Goal: Check status: Check status

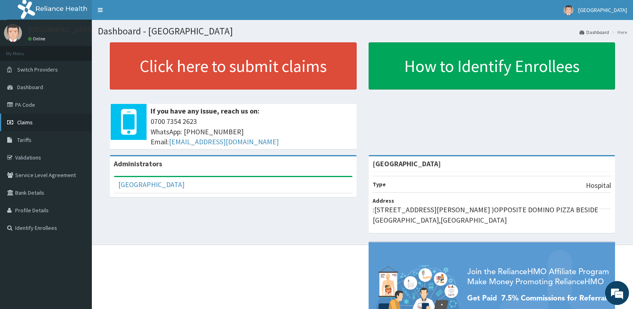
click at [20, 123] on span "Claims" at bounding box center [25, 122] width 16 height 7
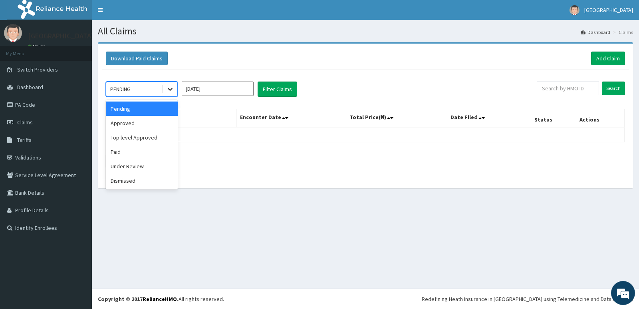
click at [171, 90] on icon at bounding box center [170, 89] width 5 height 3
click at [153, 124] on div "Approved" at bounding box center [142, 123] width 72 height 14
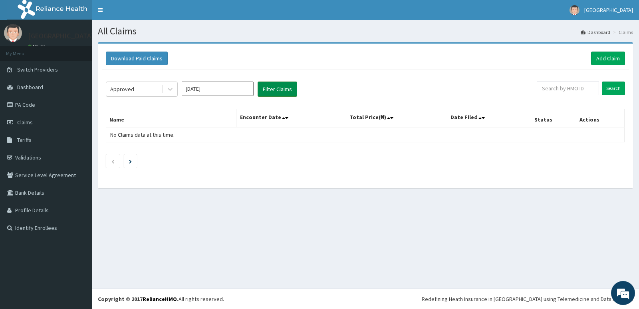
click at [276, 87] on button "Filter Claims" at bounding box center [278, 89] width 40 height 15
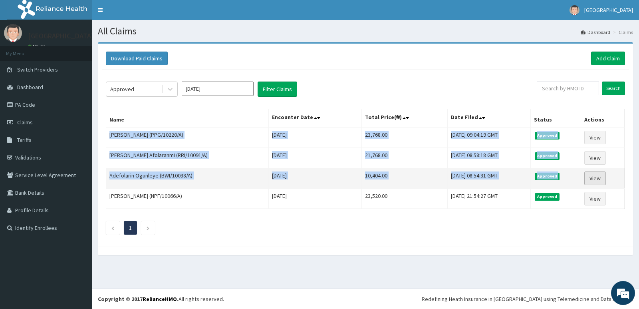
drag, startPoint x: 110, startPoint y: 134, endPoint x: 594, endPoint y: 179, distance: 485.9
click at [594, 179] on tbody "[PERSON_NAME] (PPG/10220/A) [DATE] 23,768.00 [DATE] 09:04:19 GMT Approved View …" at bounding box center [365, 168] width 519 height 82
copy tbody "[PERSON_NAME] (PPG/10220/A) [DATE] 23,768.00 [DATE] 09:04:19 GMT Approved View …"
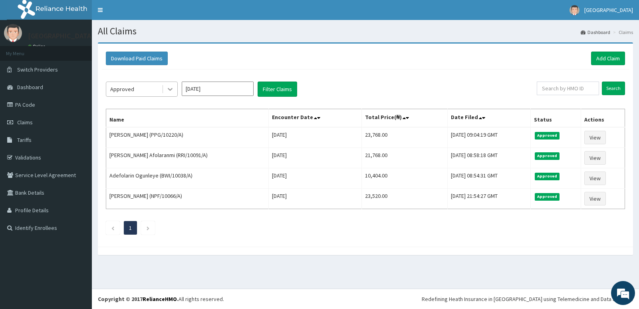
click at [170, 87] on icon at bounding box center [170, 89] width 8 height 8
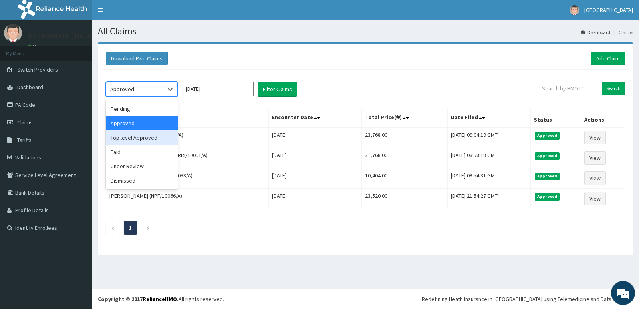
click at [142, 134] on div "Top level Approved" at bounding box center [142, 137] width 72 height 14
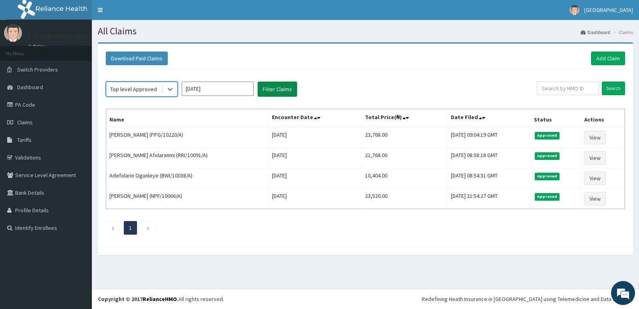
click at [272, 90] on button "Filter Claims" at bounding box center [278, 89] width 40 height 15
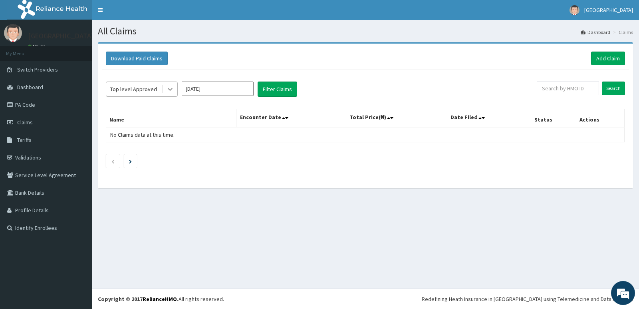
click at [174, 87] on icon at bounding box center [170, 89] width 8 height 8
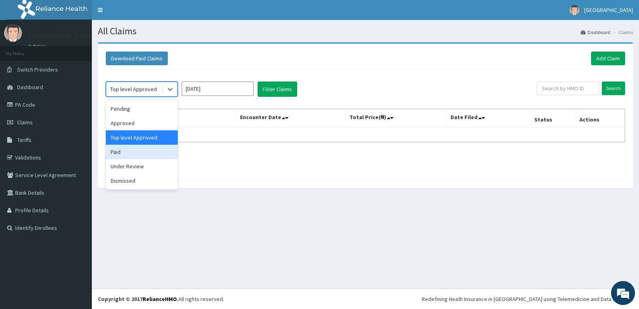
click at [133, 154] on div "Paid" at bounding box center [142, 152] width 72 height 14
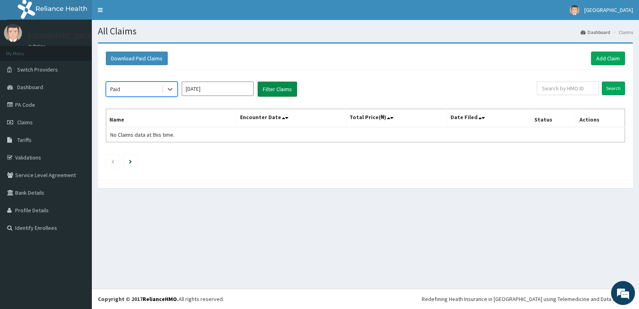
click at [276, 91] on button "Filter Claims" at bounding box center [278, 89] width 40 height 15
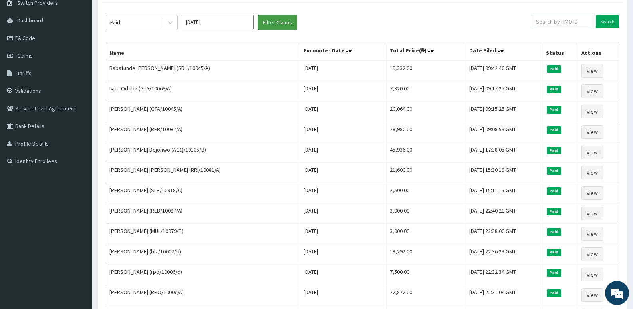
scroll to position [35, 0]
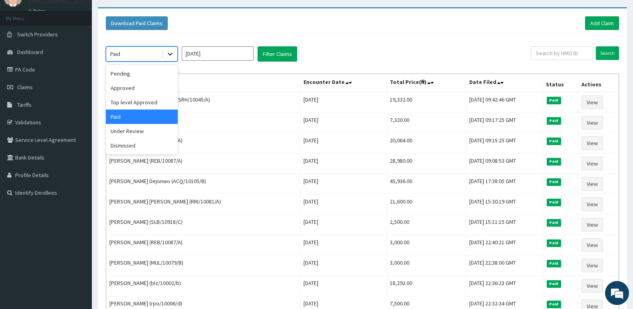
click at [170, 52] on icon at bounding box center [170, 54] width 8 height 8
click at [144, 86] on div "Approved" at bounding box center [142, 88] width 72 height 14
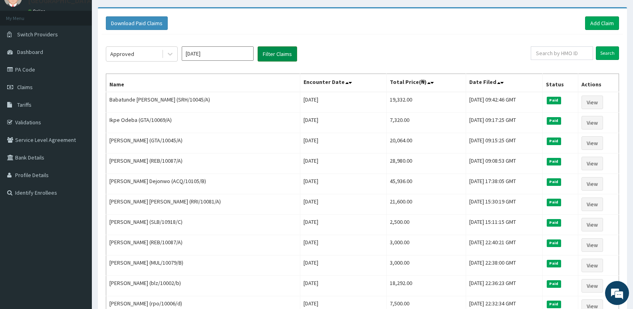
click at [280, 59] on button "Filter Claims" at bounding box center [278, 53] width 40 height 15
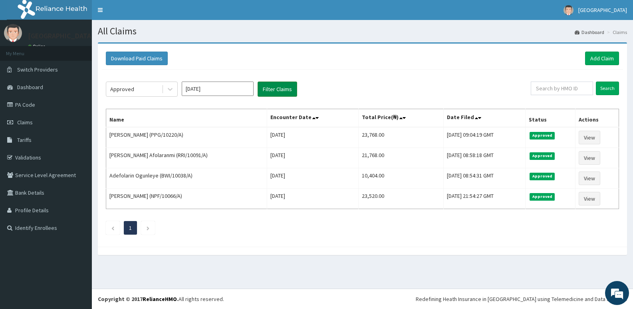
scroll to position [0, 0]
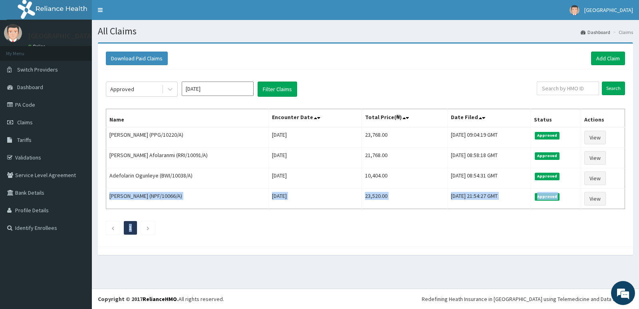
drag, startPoint x: 109, startPoint y: 197, endPoint x: 612, endPoint y: 213, distance: 502.9
click at [615, 215] on div "Approved [DATE] Filter Claims Search Name Encounter Date Total Price(₦) Date Fi…" at bounding box center [365, 156] width 527 height 173
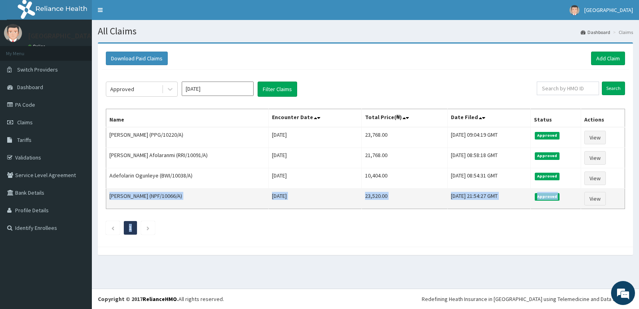
copy div "[PERSON_NAME] (NPF/10066/A) [DATE] 23,520.00 [DATE] 21:54:27 GMT Approved View 1"
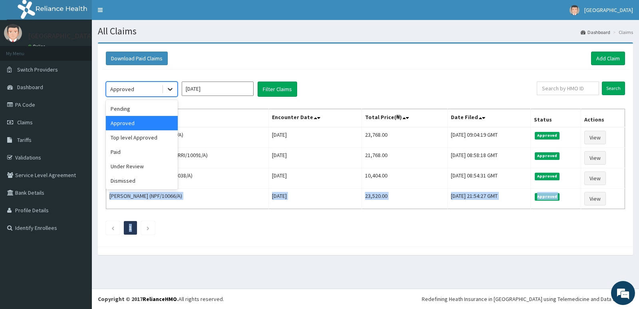
click at [169, 88] on icon at bounding box center [170, 89] width 8 height 8
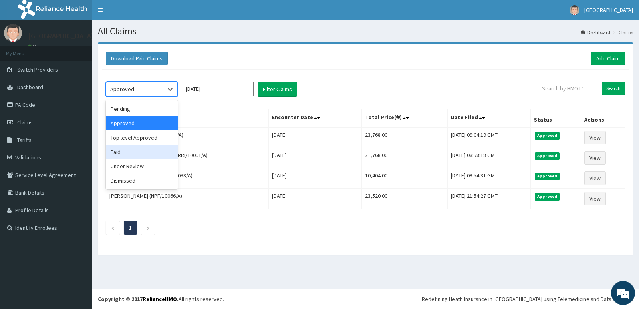
click at [139, 155] on div "Paid" at bounding box center [142, 152] width 72 height 14
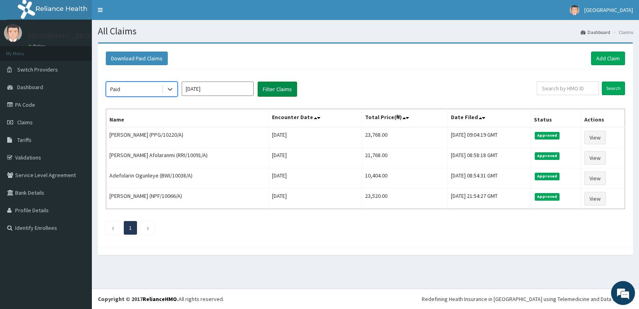
click at [273, 95] on button "Filter Claims" at bounding box center [278, 89] width 40 height 15
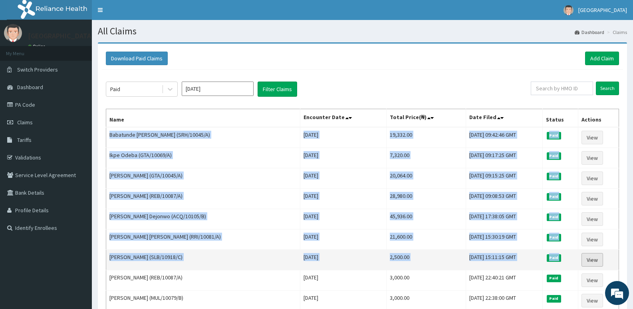
drag, startPoint x: 109, startPoint y: 132, endPoint x: 603, endPoint y: 261, distance: 509.6
copy tbody "Babatunde Olugbegba Akerele (SRH/10045/A) [DATE] 19,332.00 [DATE] 09:42:46 GMT …"
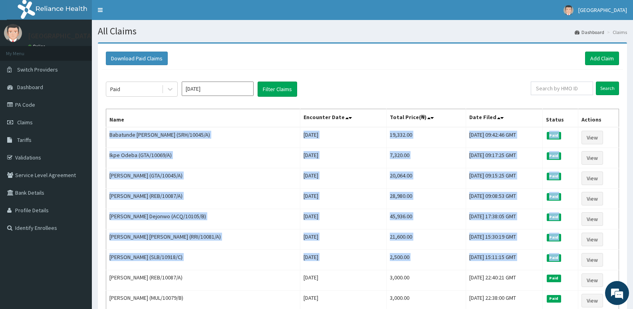
click at [422, 88] on div "Paid [DATE] Filter Claims" at bounding box center [318, 89] width 425 height 15
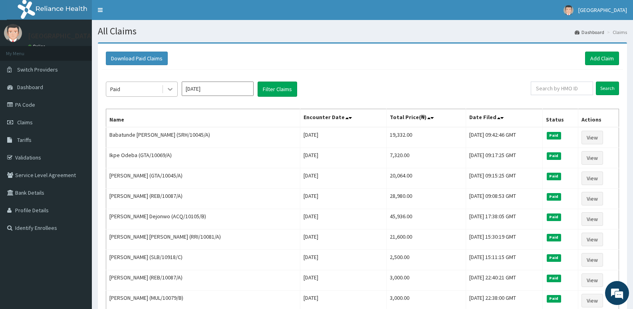
click at [168, 90] on icon at bounding box center [170, 89] width 8 height 8
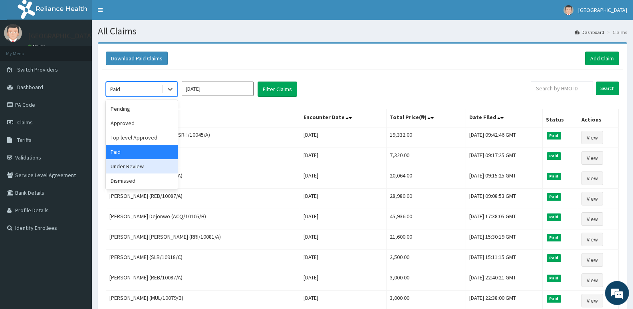
click at [133, 164] on div "Under Review" at bounding box center [142, 166] width 72 height 14
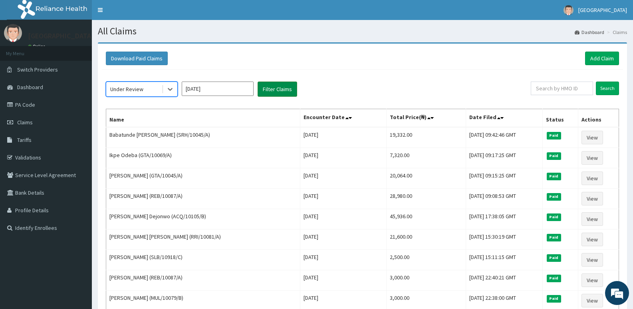
click at [271, 90] on button "Filter Claims" at bounding box center [278, 89] width 40 height 15
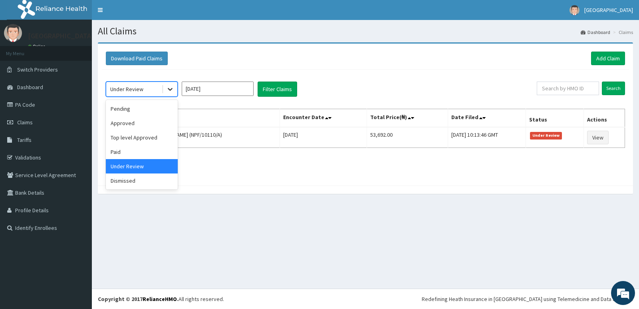
click at [171, 89] on icon at bounding box center [170, 89] width 8 height 8
click at [137, 180] on div "Dismissed" at bounding box center [142, 180] width 72 height 14
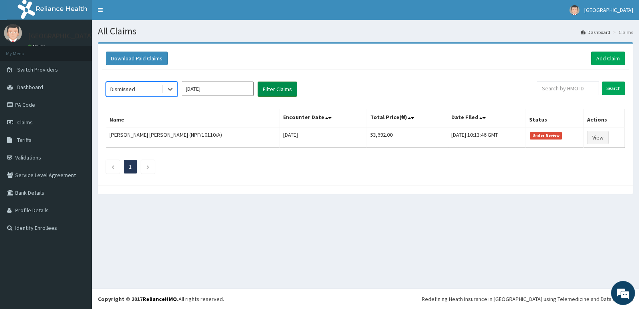
click at [273, 90] on button "Filter Claims" at bounding box center [278, 89] width 40 height 15
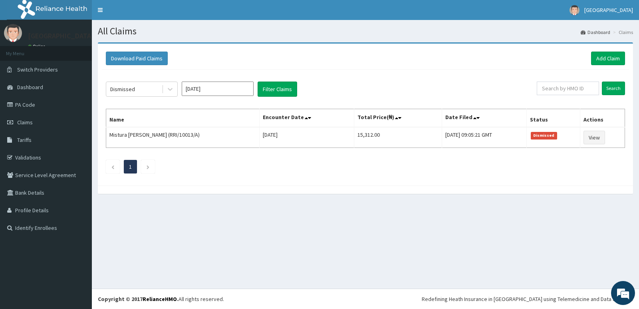
click at [344, 77] on div "Dismissed [DATE] Filter Claims Search Name Encounter Date Total Price(₦) Date F…" at bounding box center [365, 126] width 527 height 112
